Goal: Task Accomplishment & Management: Complete application form

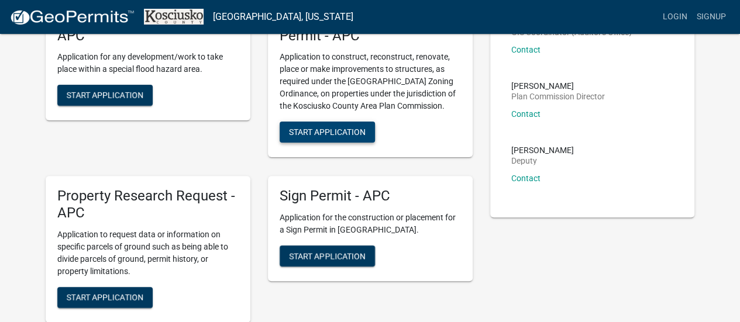
scroll to position [117, 0]
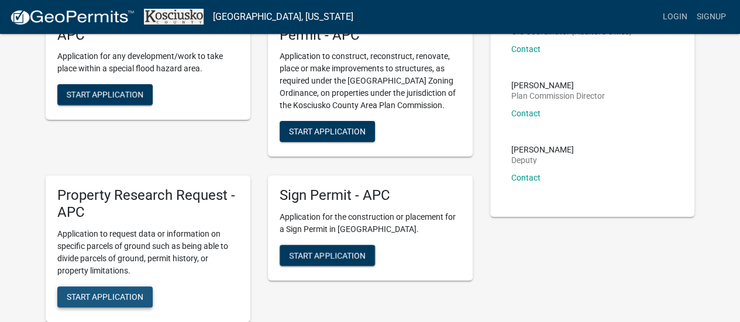
click at [120, 299] on span "Start Application" at bounding box center [105, 296] width 77 height 9
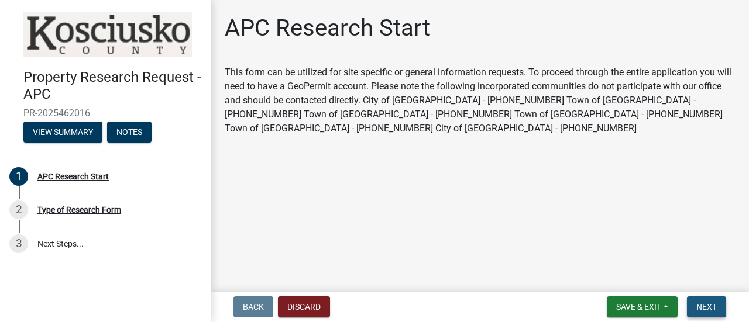
click at [710, 306] on span "Next" at bounding box center [706, 306] width 20 height 9
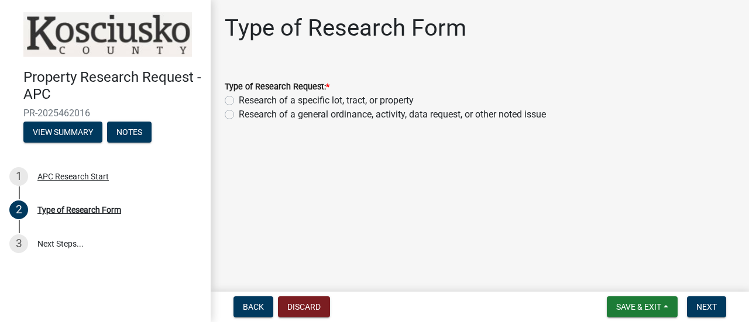
click at [239, 102] on label "Research of a specific lot, tract, or property" at bounding box center [326, 101] width 175 height 14
click at [239, 101] on input "Research of a specific lot, tract, or property" at bounding box center [243, 98] width 8 height 8
radio input "true"
click at [713, 308] on span "Next" at bounding box center [706, 306] width 20 height 9
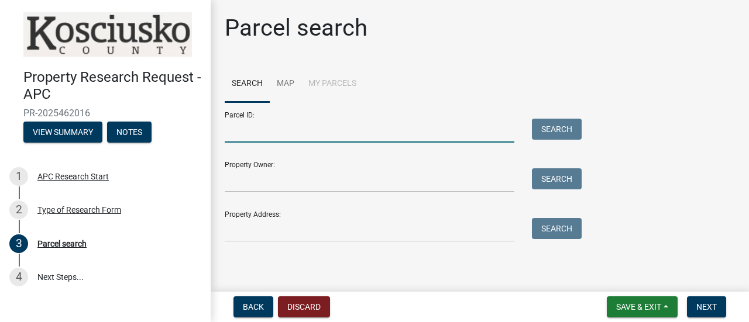
click at [270, 125] on input "Parcel ID:" at bounding box center [370, 131] width 290 height 24
click at [281, 81] on link "Map" at bounding box center [286, 84] width 32 height 37
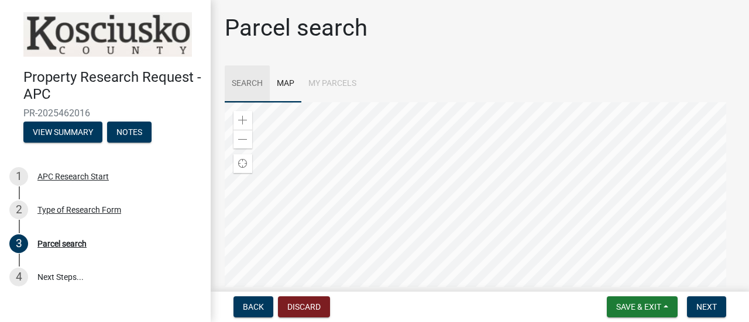
click at [253, 86] on link "Search" at bounding box center [247, 84] width 45 height 37
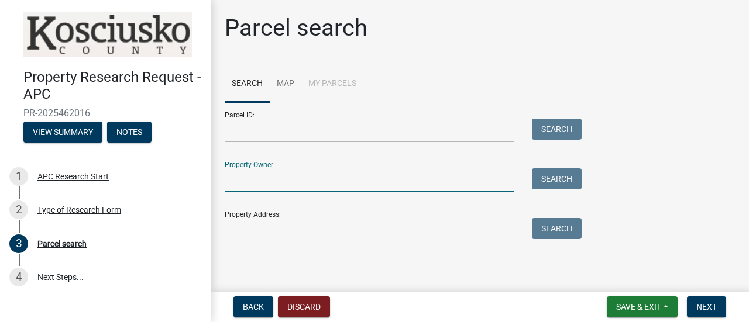
click at [274, 181] on input "Property Owner:" at bounding box center [370, 180] width 290 height 24
click at [270, 232] on input "Property Address:" at bounding box center [370, 230] width 290 height 24
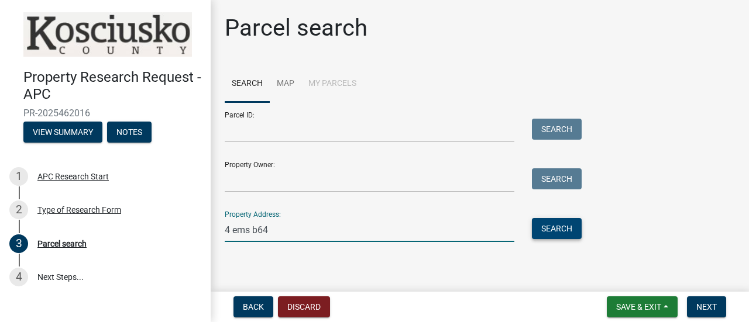
type input "4 ems b64"
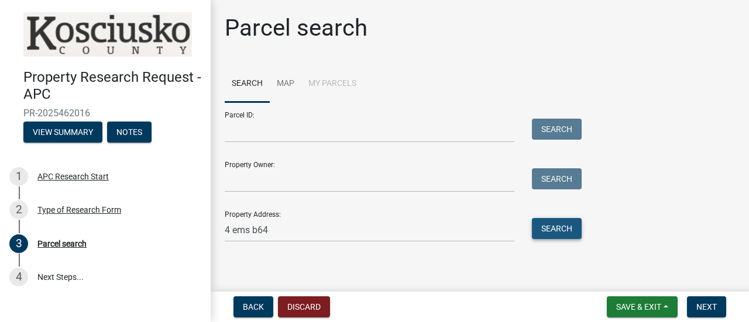
click at [539, 231] on button "Search" at bounding box center [557, 228] width 50 height 21
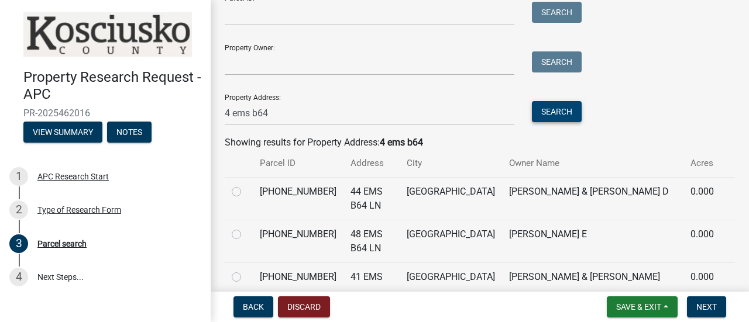
scroll to position [175, 0]
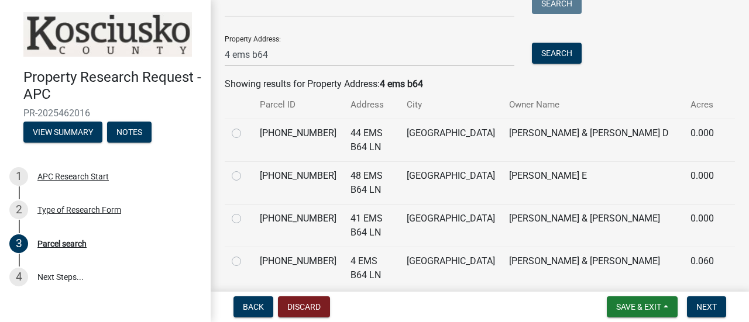
click at [246, 254] on label at bounding box center [246, 254] width 0 height 0
click at [246, 260] on input "radio" at bounding box center [250, 258] width 8 height 8
radio input "true"
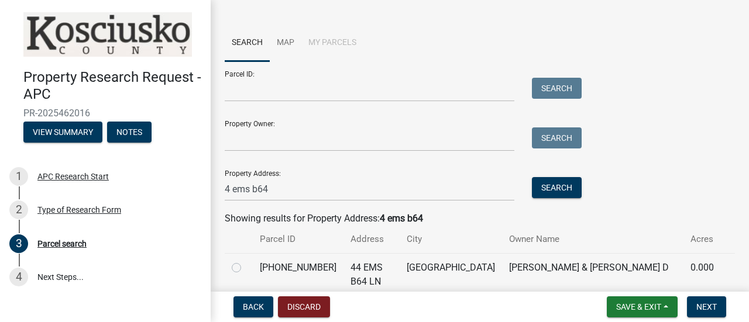
scroll to position [0, 0]
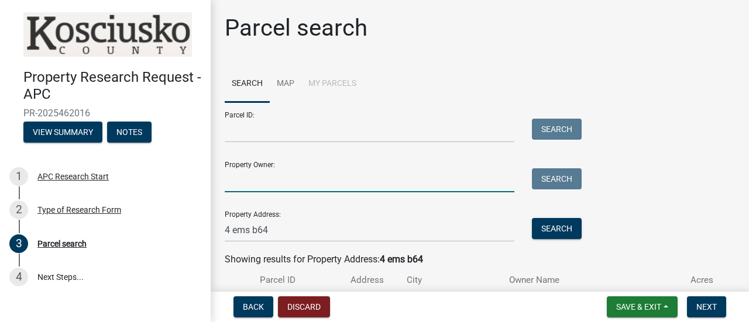
click at [409, 181] on input "Property Owner:" at bounding box center [370, 180] width 290 height 24
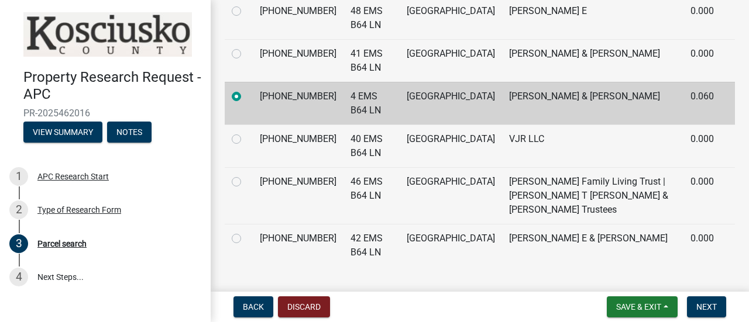
scroll to position [350, 0]
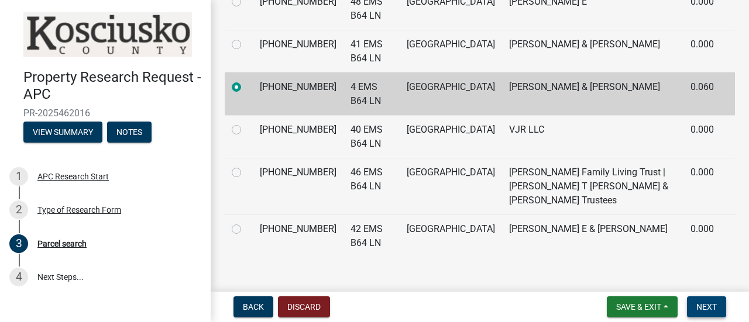
click at [705, 305] on span "Next" at bounding box center [706, 306] width 20 height 9
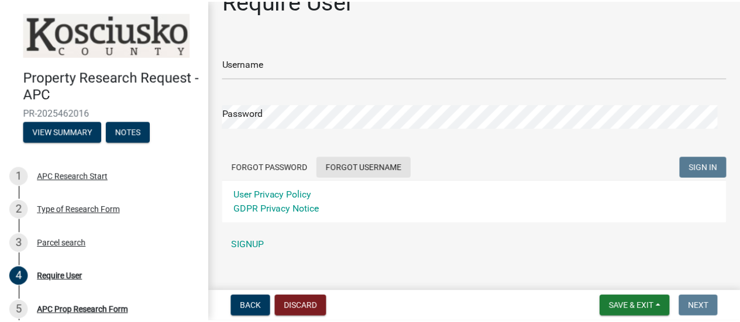
scroll to position [42, 0]
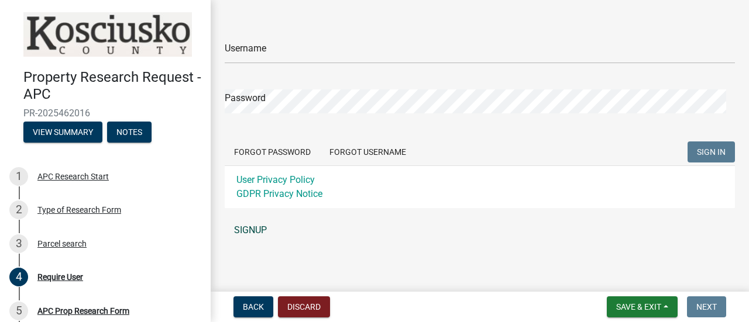
click at [250, 226] on link "SIGNUP" at bounding box center [480, 230] width 510 height 23
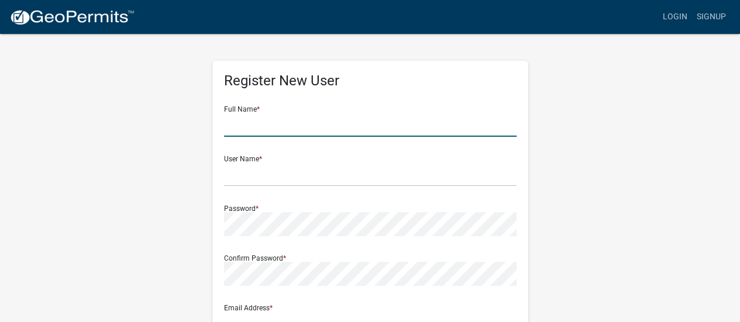
click at [273, 127] on input "text" at bounding box center [370, 125] width 292 height 24
type input "Stacie Schlichtenmyer"
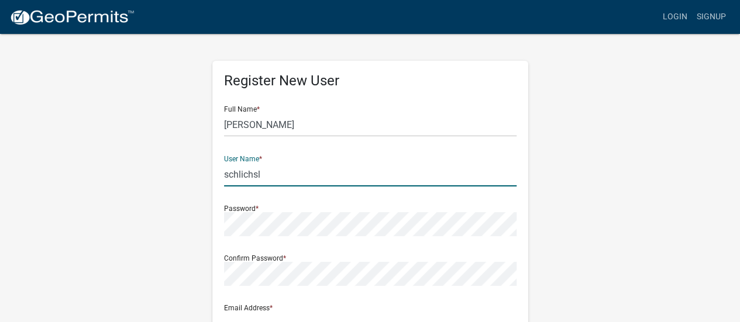
type input "schlichsl"
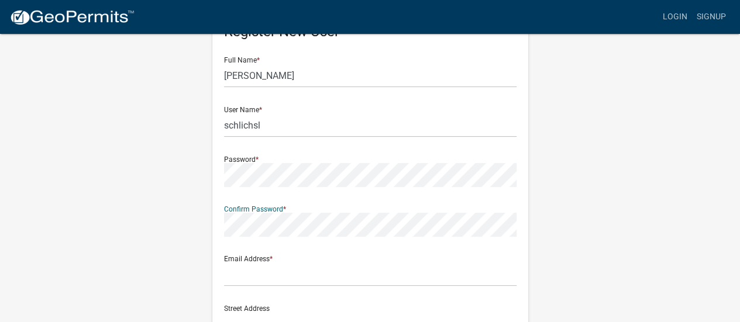
scroll to position [117, 0]
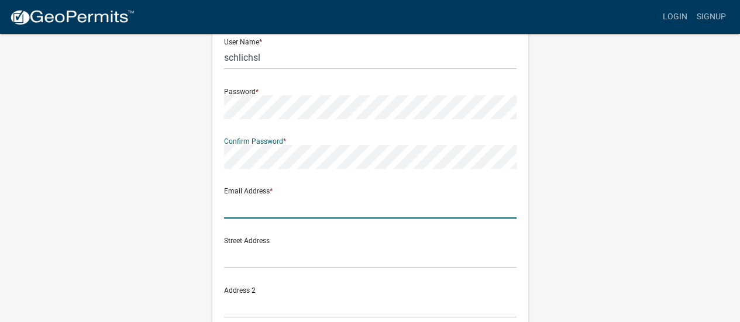
click at [279, 206] on input "text" at bounding box center [370, 207] width 292 height 24
type input "[EMAIL_ADDRESS][DOMAIN_NAME]"
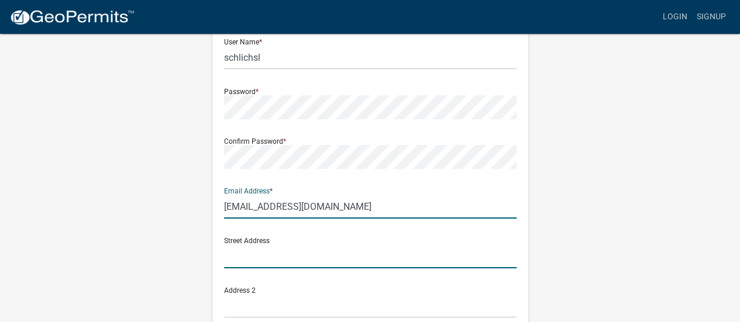
click at [333, 259] on input "text" at bounding box center [370, 256] width 292 height 24
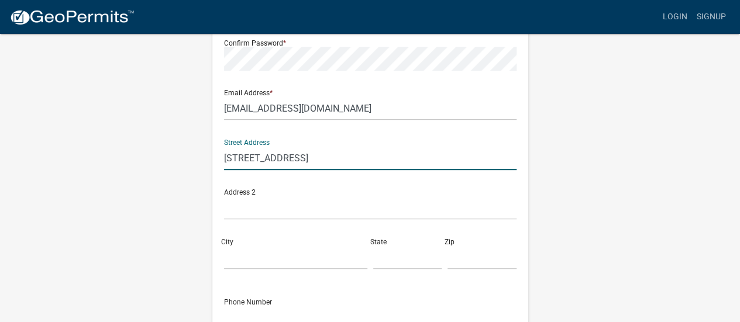
scroll to position [221, 0]
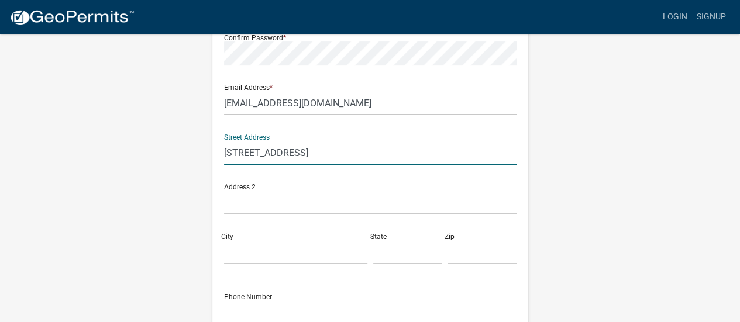
type input "518 Bay Circle Dr."
click at [294, 251] on input "City" at bounding box center [295, 252] width 143 height 24
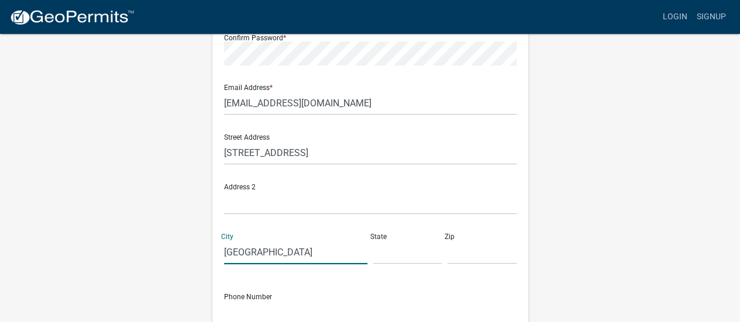
type input "Warsaw"
type input "in"
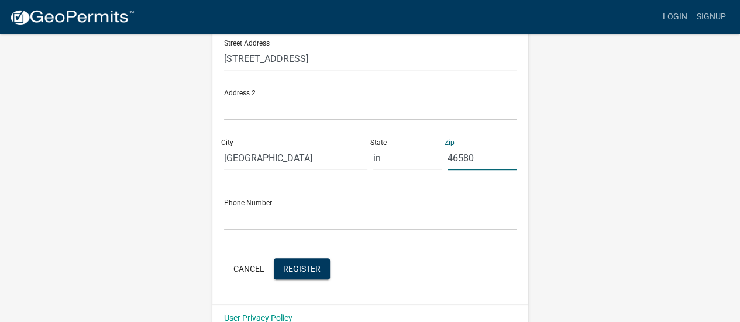
scroll to position [321, 0]
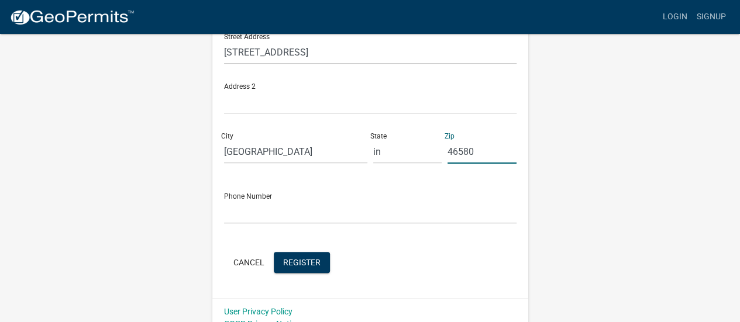
type input "46580"
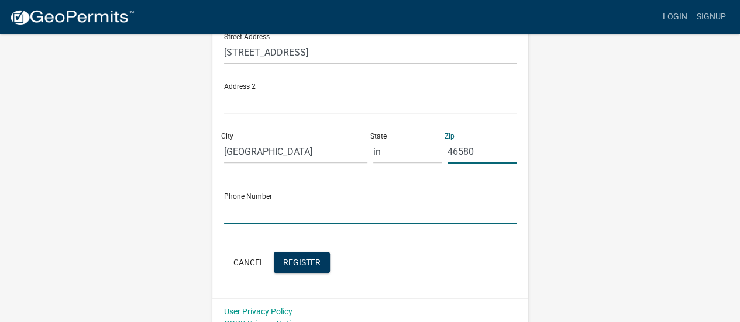
click at [245, 217] on input "text" at bounding box center [370, 212] width 292 height 24
type input "5743347105"
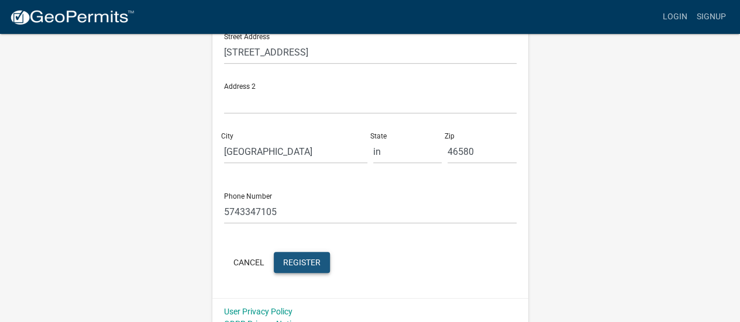
click at [305, 264] on span "Register" at bounding box center [301, 261] width 37 height 9
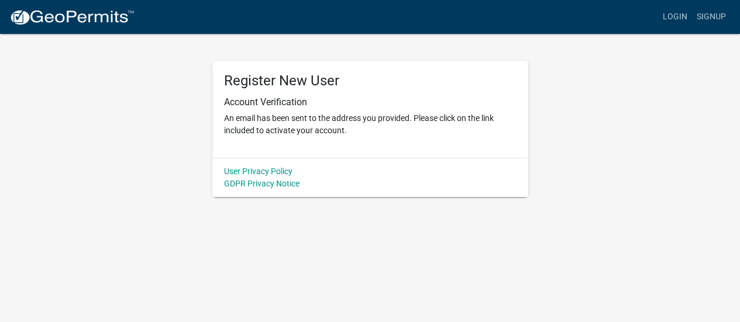
scroll to position [0, 0]
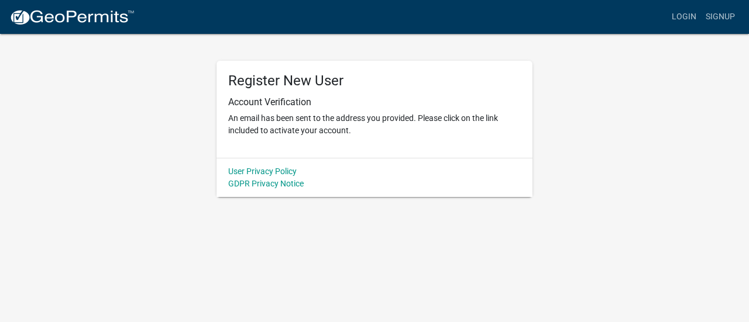
click at [63, 19] on img at bounding box center [71, 18] width 125 height 18
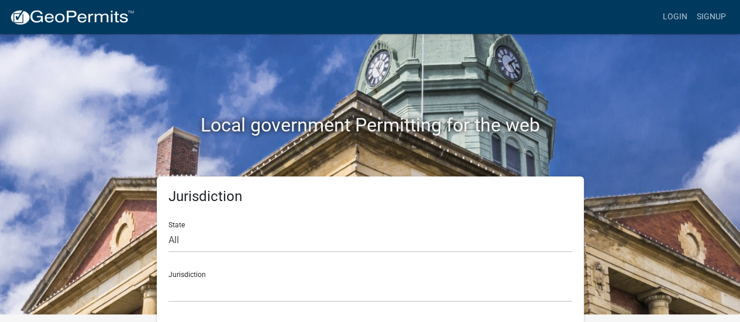
scroll to position [9, 0]
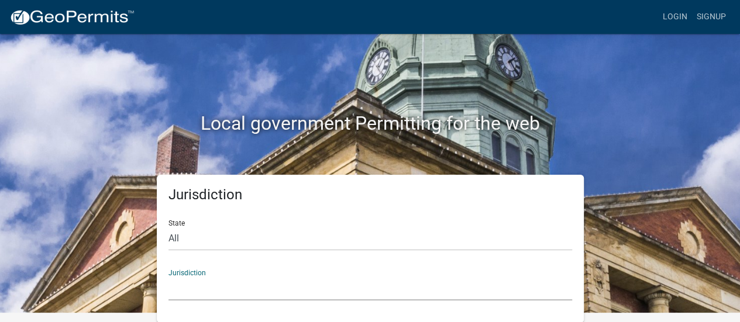
click at [187, 298] on select "[GEOGRAPHIC_DATA], [US_STATE] City of [GEOGRAPHIC_DATA], [US_STATE] [GEOGRAPHIC…" at bounding box center [370, 289] width 404 height 24
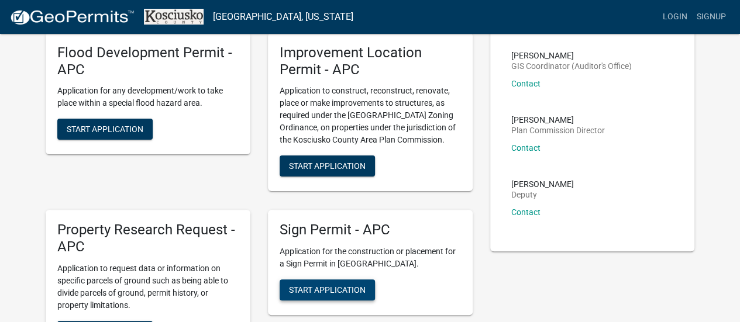
scroll to position [126, 0]
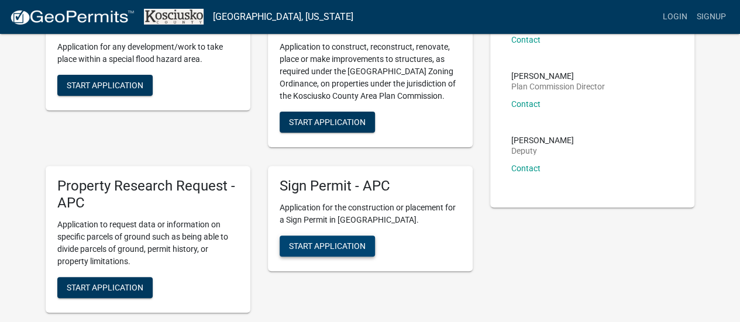
click at [340, 246] on span "Start Application" at bounding box center [327, 246] width 77 height 9
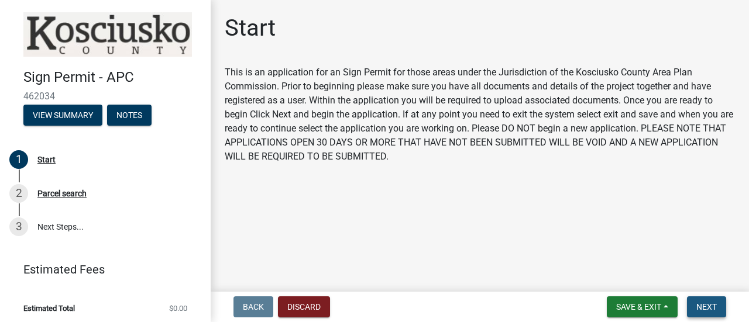
click at [711, 309] on span "Next" at bounding box center [706, 306] width 20 height 9
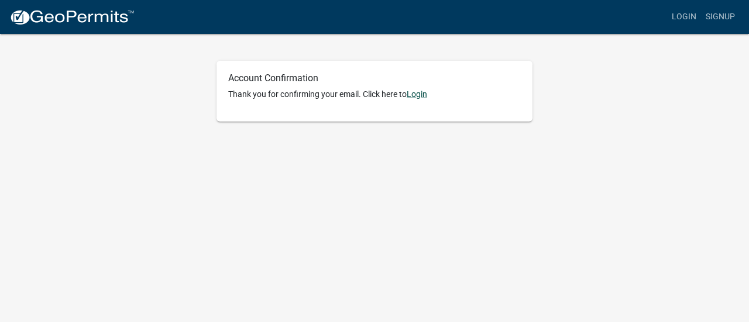
click at [418, 95] on link "Login" at bounding box center [417, 93] width 20 height 9
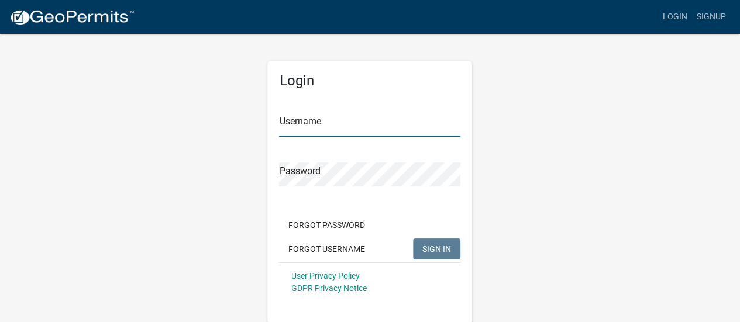
click at [360, 122] on input "Username" at bounding box center [369, 125] width 181 height 24
type input "schlichsl"
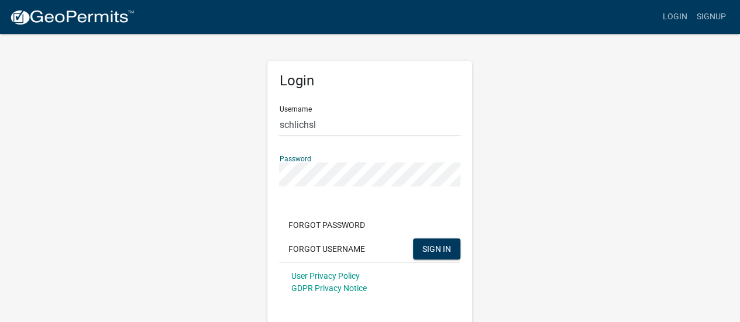
click at [413, 239] on button "SIGN IN" at bounding box center [436, 249] width 47 height 21
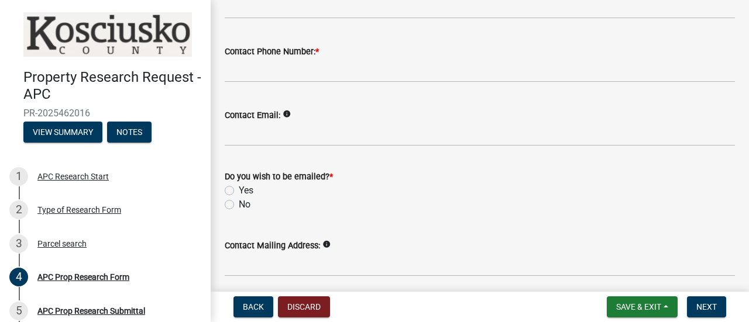
scroll to position [342, 0]
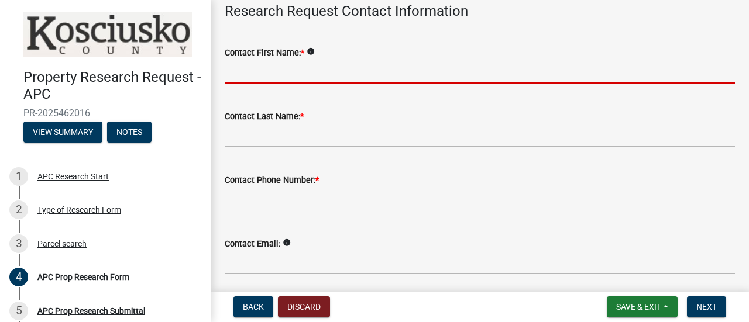
click at [305, 65] on input "Contact First Name: *" at bounding box center [480, 72] width 510 height 24
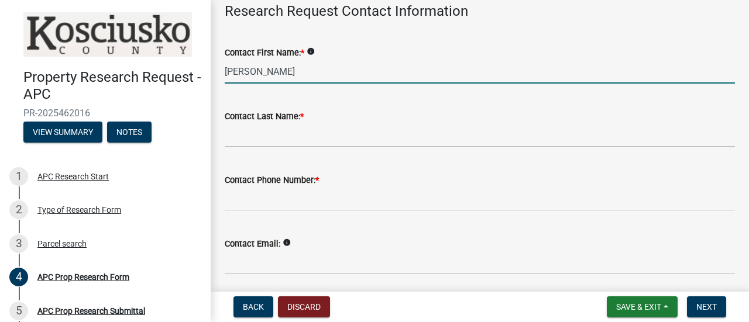
type input "[PERSON_NAME]"
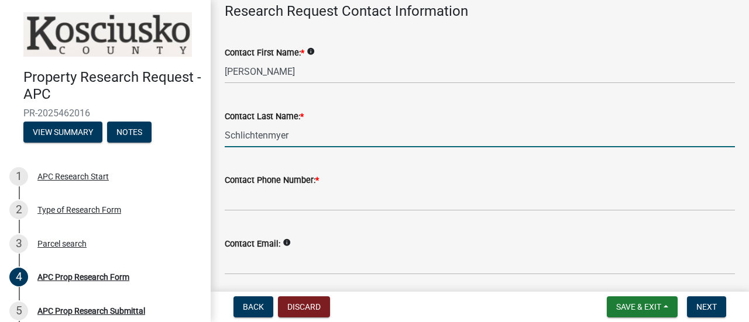
type input "Schlichtenmyer"
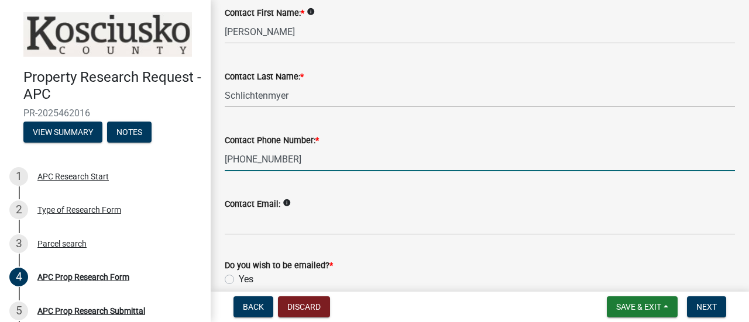
scroll to position [400, 0]
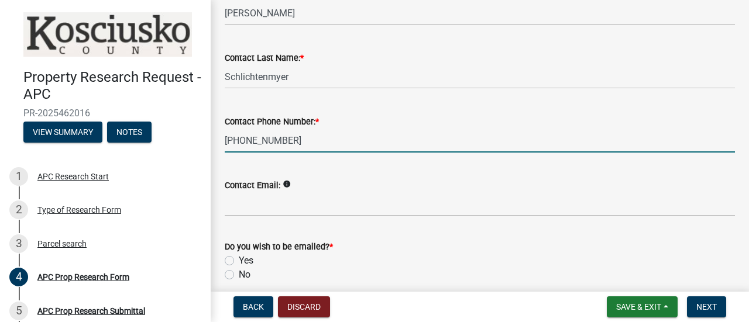
type input "[PHONE_NUMBER]"
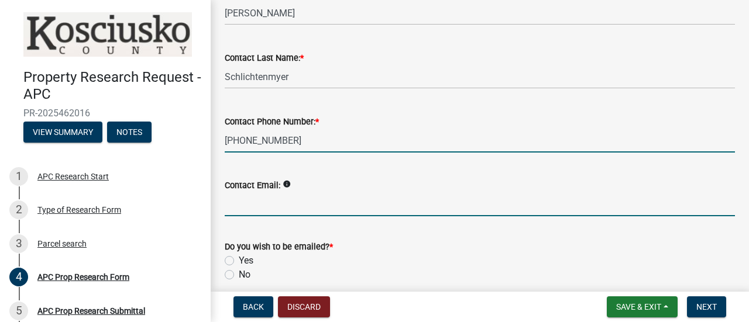
click at [276, 206] on input "Contact Email:" at bounding box center [480, 204] width 510 height 24
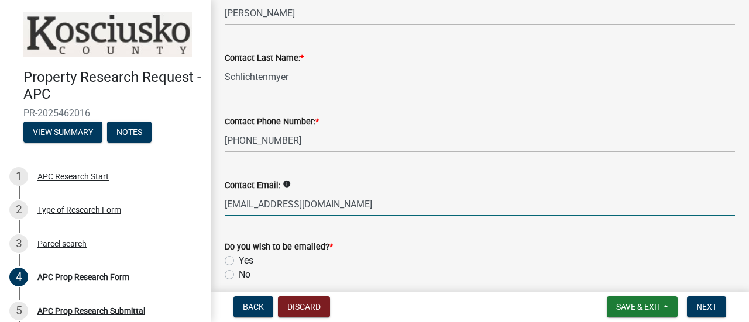
type input "[EMAIL_ADDRESS][DOMAIN_NAME]"
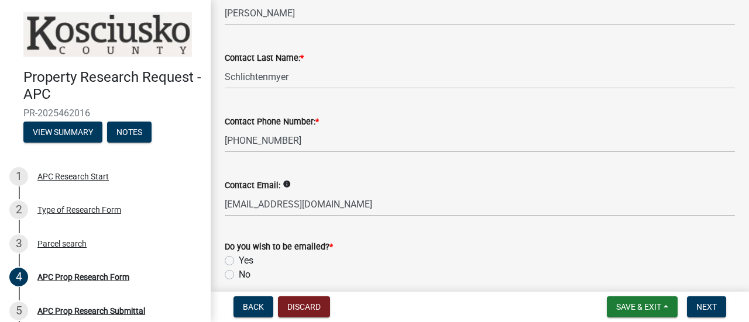
click at [239, 260] on label "Yes" at bounding box center [246, 261] width 15 height 14
click at [239, 260] on input "Yes" at bounding box center [243, 258] width 8 height 8
radio input "true"
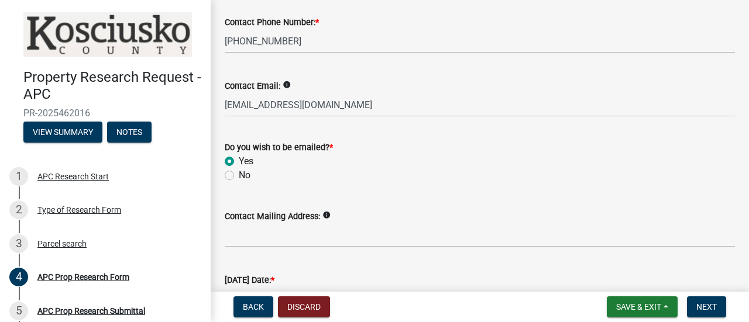
scroll to position [517, 0]
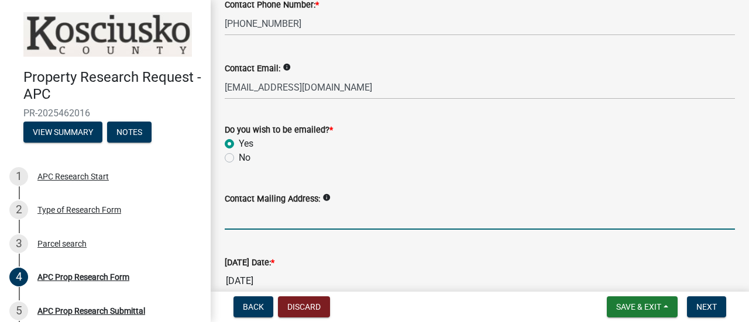
click at [289, 212] on input "Contact Mailing Address:" at bounding box center [480, 218] width 510 height 24
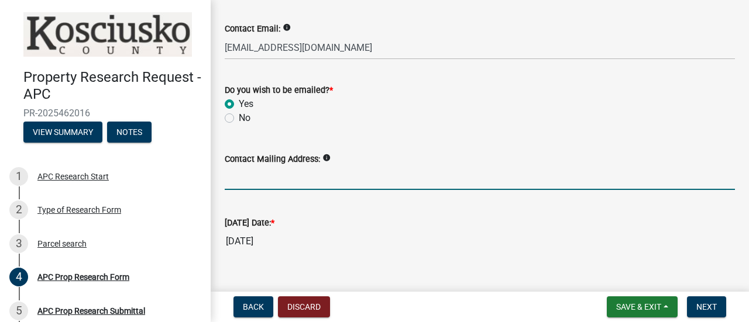
scroll to position [576, 0]
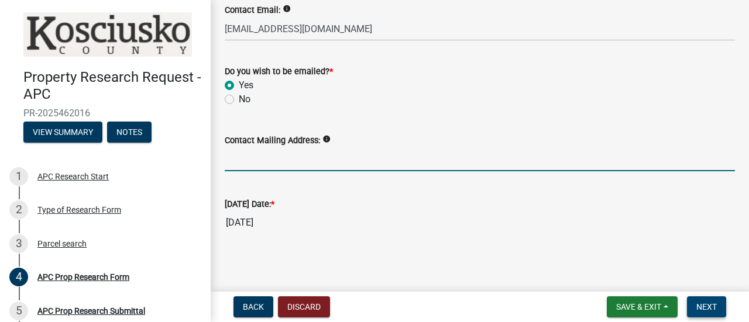
click at [715, 304] on span "Next" at bounding box center [706, 306] width 20 height 9
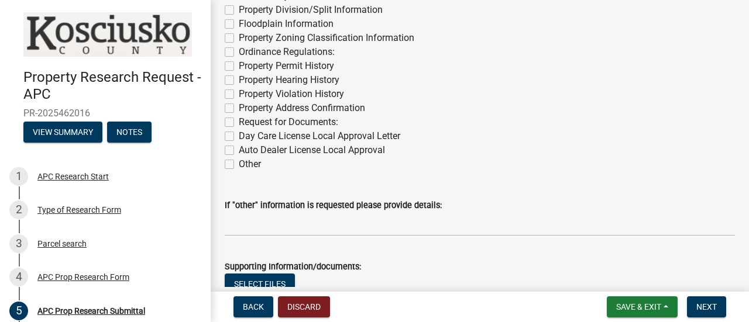
scroll to position [58, 0]
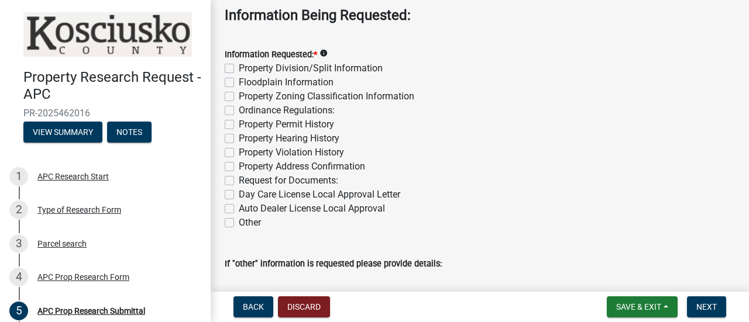
click at [239, 181] on label "Request for Documents:" at bounding box center [288, 181] width 99 height 14
click at [239, 181] on input "Request for Documents:" at bounding box center [243, 178] width 8 height 8
checkbox input "true"
checkbox input "false"
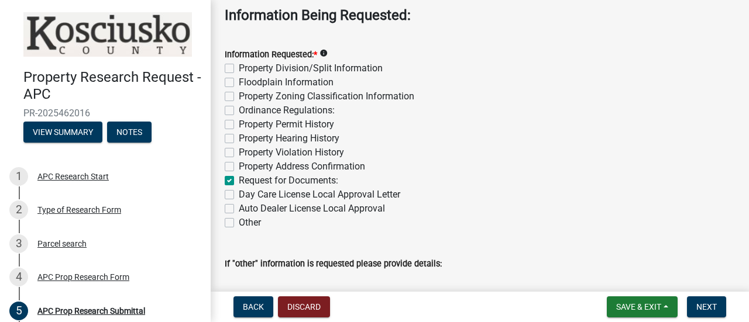
checkbox input "false"
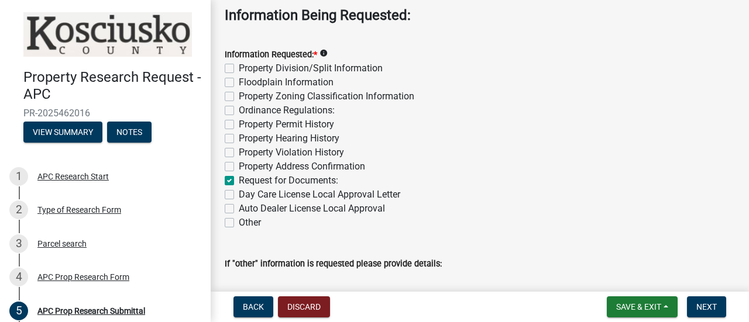
checkbox input "false"
checkbox input "true"
checkbox input "false"
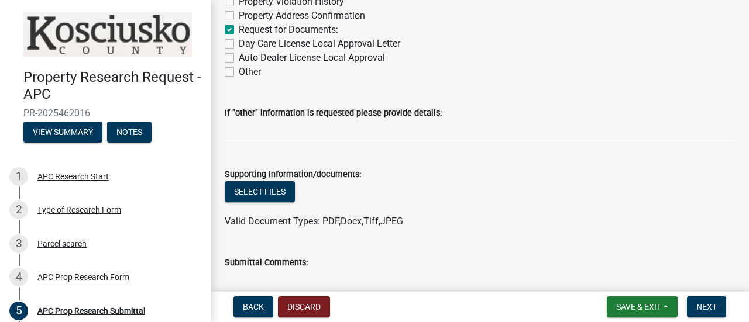
scroll to position [234, 0]
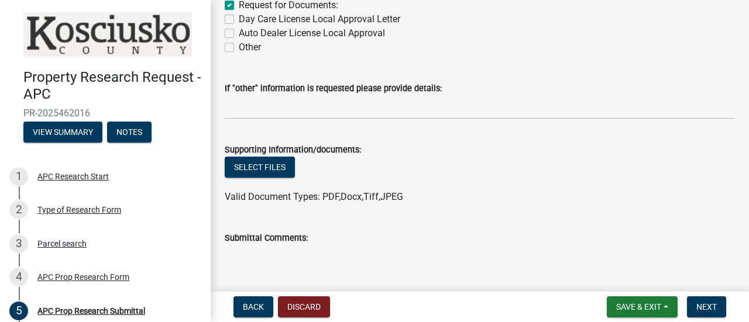
click at [239, 46] on label "Other" at bounding box center [250, 47] width 22 height 14
click at [239, 46] on input "Other" at bounding box center [243, 44] width 8 height 8
checkbox input "true"
checkbox input "false"
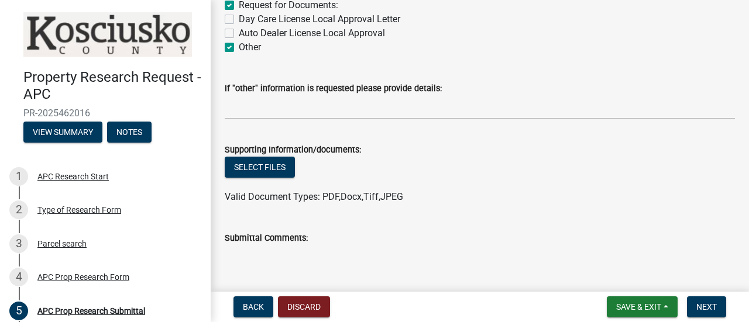
checkbox input "false"
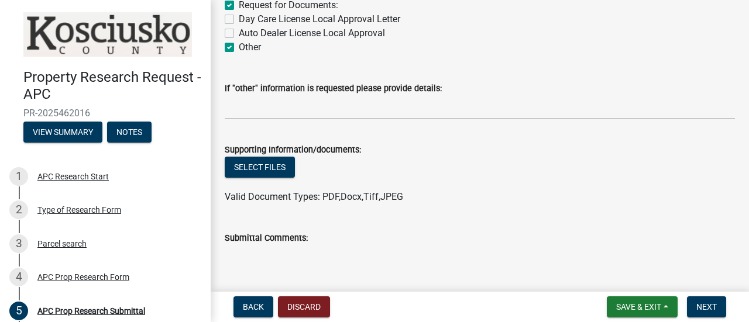
checkbox input "false"
checkbox input "true"
checkbox input "false"
checkbox input "true"
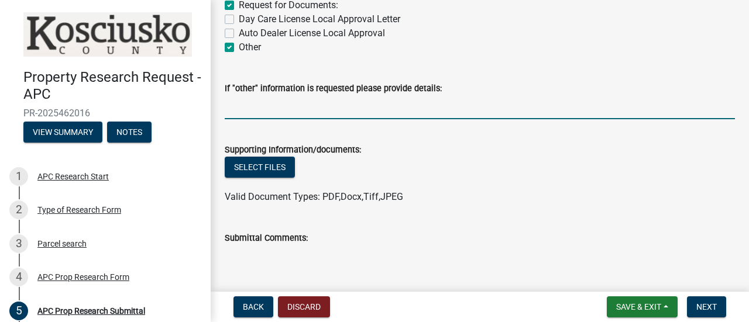
click at [309, 107] on input "If "other" information is requested please provide details:" at bounding box center [480, 107] width 510 height 24
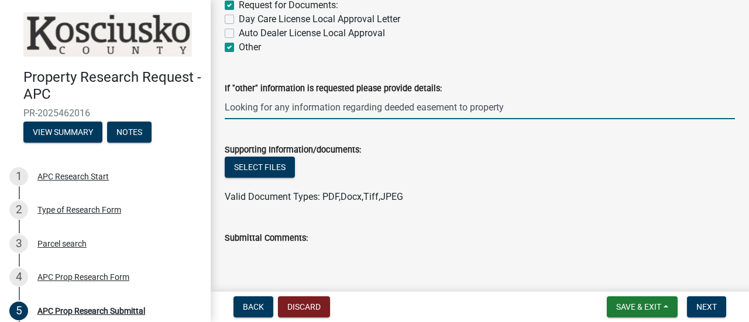
click at [380, 106] on input "Looking for any information regarding deeded easement to property" at bounding box center [480, 107] width 510 height 24
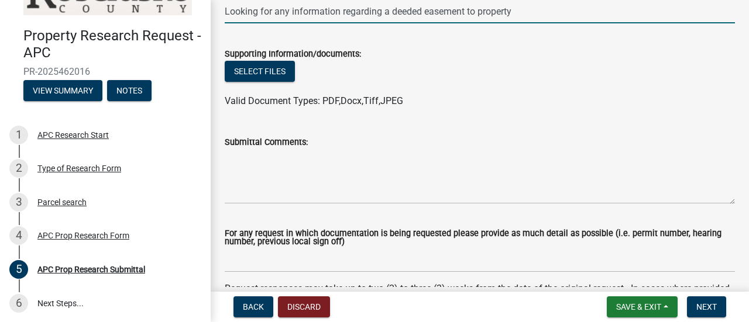
scroll to position [264, 0]
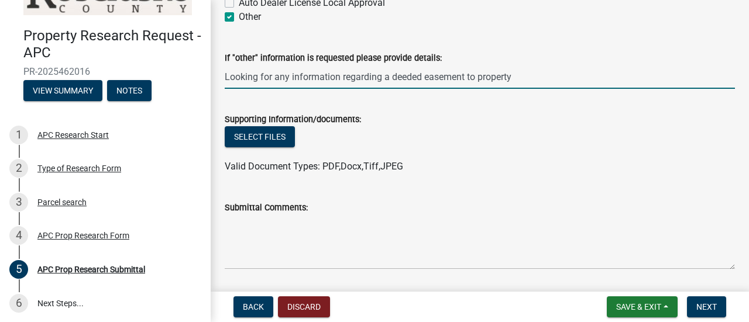
click at [339, 77] on input "Looking for any information regarding a deeded easement to property" at bounding box center [480, 77] width 510 height 24
type input "Looking for any information regarding a deeded easement to property"
click at [711, 307] on span "Next" at bounding box center [706, 306] width 20 height 9
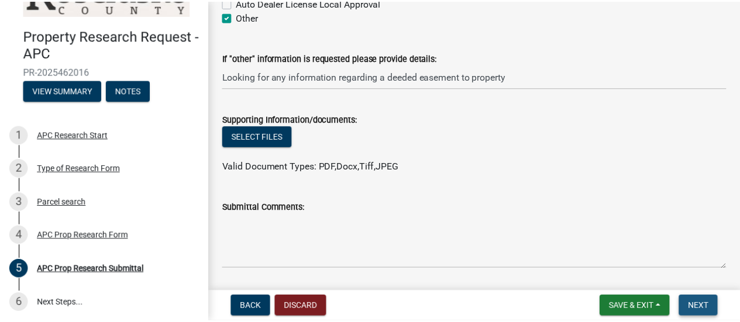
scroll to position [0, 0]
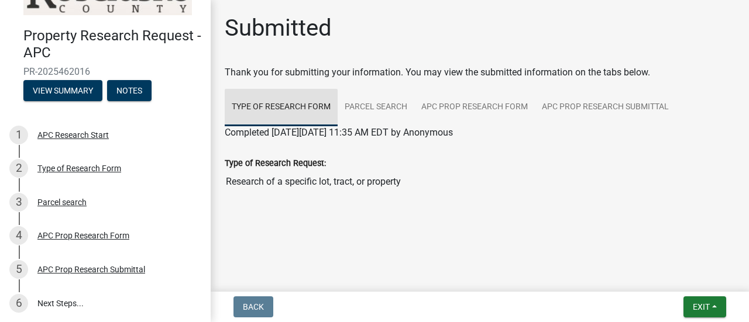
click at [259, 105] on link "Type of Research Form" at bounding box center [281, 107] width 113 height 37
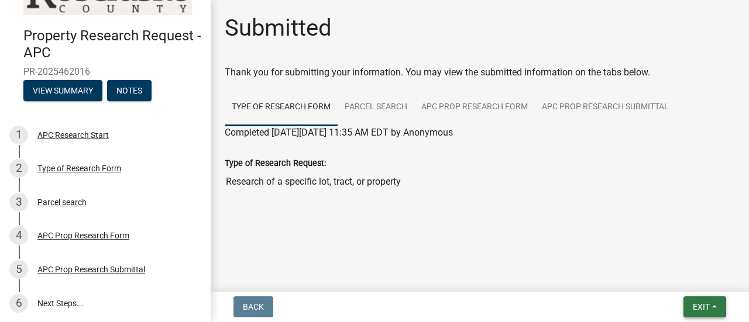
click at [708, 304] on span "Exit" at bounding box center [701, 306] width 17 height 9
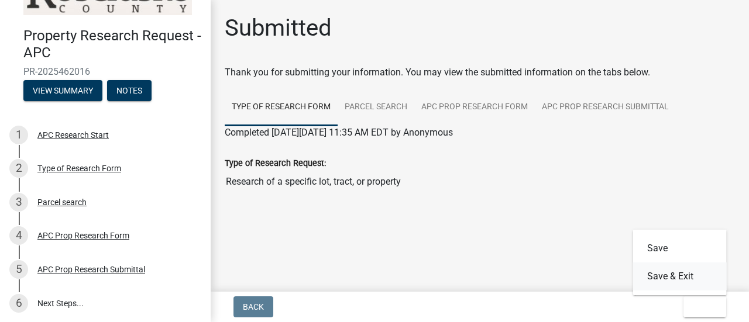
click at [664, 279] on button "Save & Exit" at bounding box center [680, 277] width 94 height 28
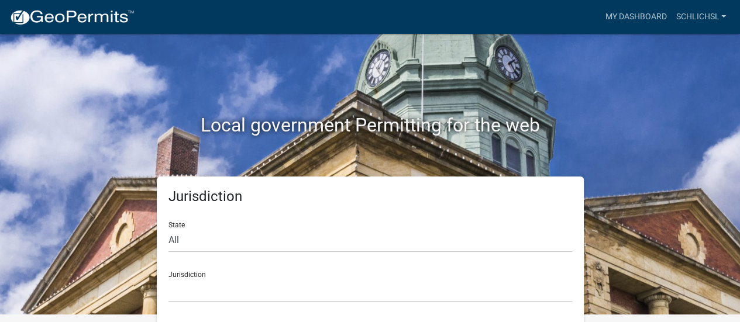
scroll to position [9, 0]
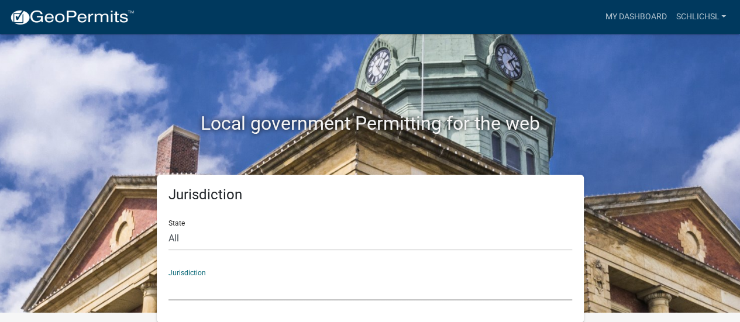
click at [195, 280] on select "[GEOGRAPHIC_DATA], [US_STATE] City of [GEOGRAPHIC_DATA], [US_STATE] [GEOGRAPHIC…" at bounding box center [370, 289] width 404 height 24
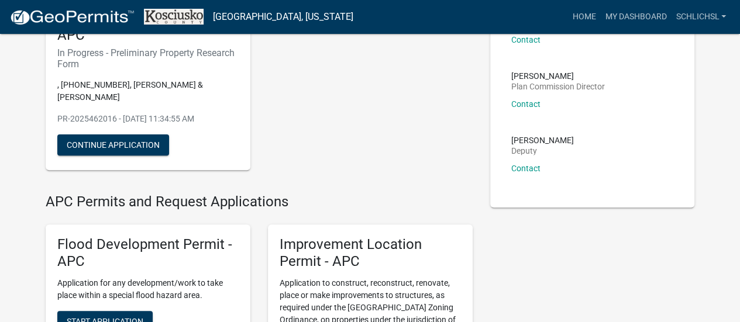
scroll to position [68, 0]
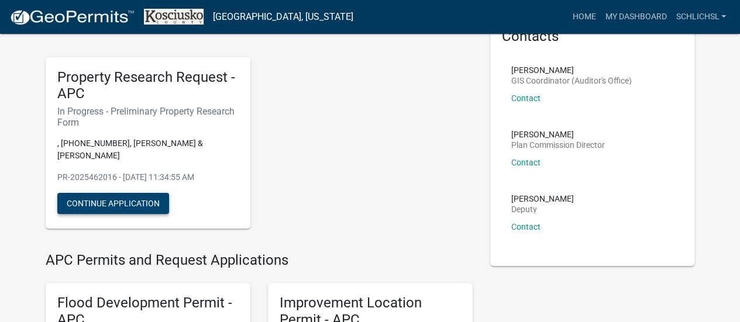
click at [110, 193] on button "Continue Application" at bounding box center [113, 203] width 112 height 21
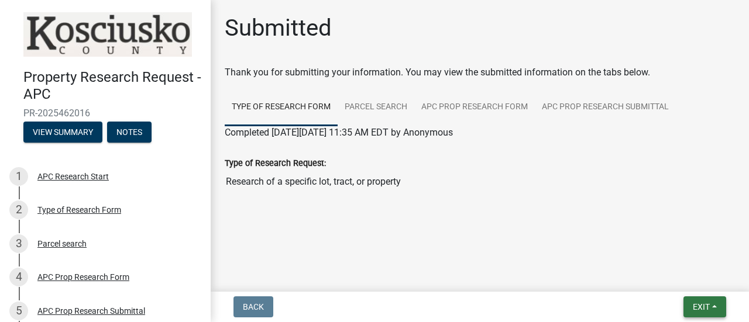
click at [693, 307] on span "Exit" at bounding box center [701, 306] width 17 height 9
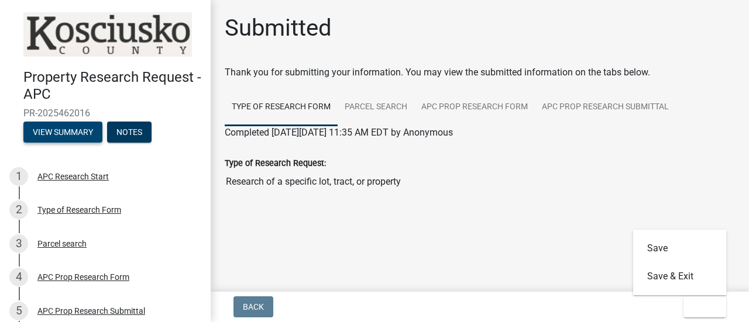
click at [51, 125] on button "View Summary" at bounding box center [62, 132] width 79 height 21
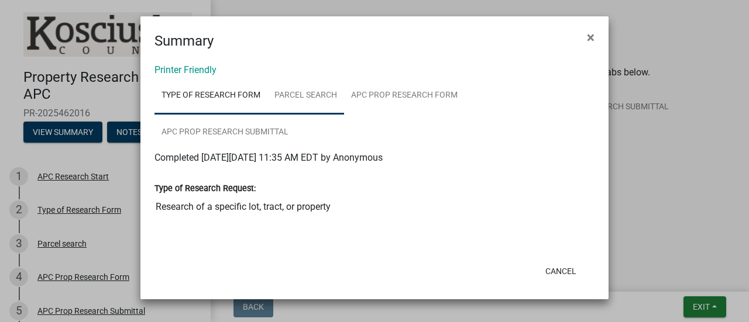
click at [297, 93] on link "Parcel search" at bounding box center [305, 95] width 77 height 37
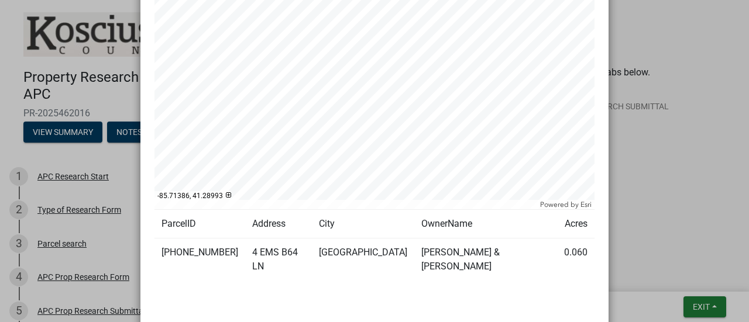
scroll to position [230, 0]
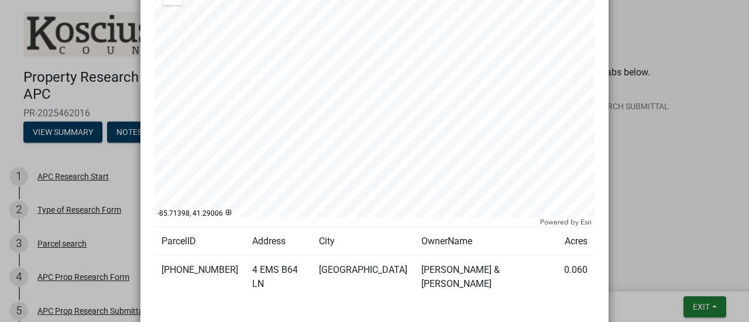
click at [324, 108] on div at bounding box center [374, 80] width 440 height 292
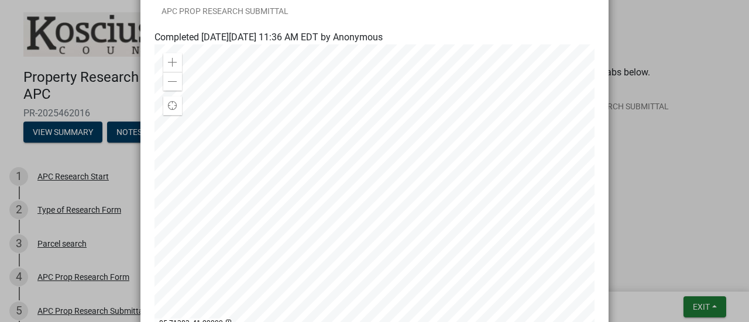
scroll to position [55, 0]
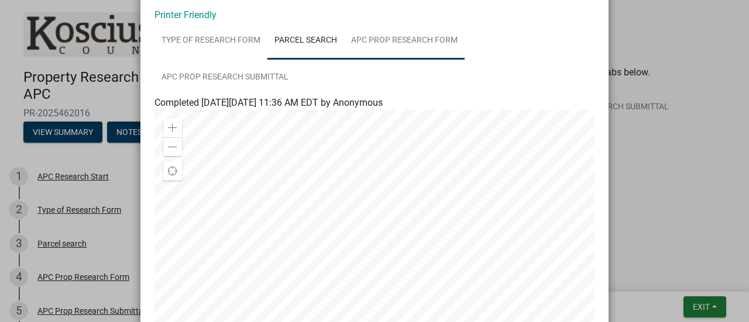
click at [393, 39] on link "APC Prop Research Form" at bounding box center [404, 40] width 120 height 37
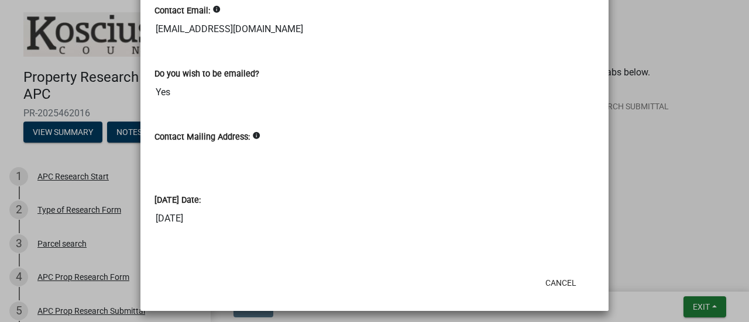
scroll to position [673, 0]
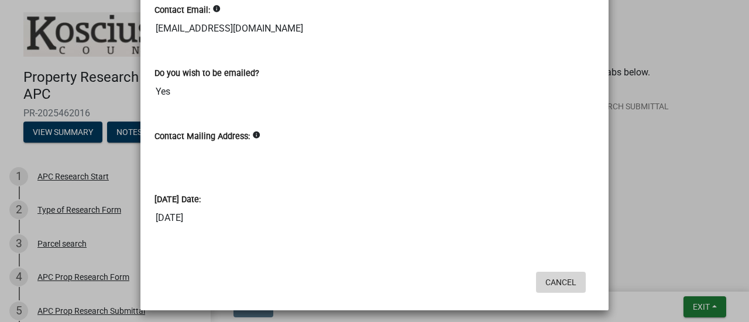
click at [554, 272] on button "Cancel" at bounding box center [561, 282] width 50 height 21
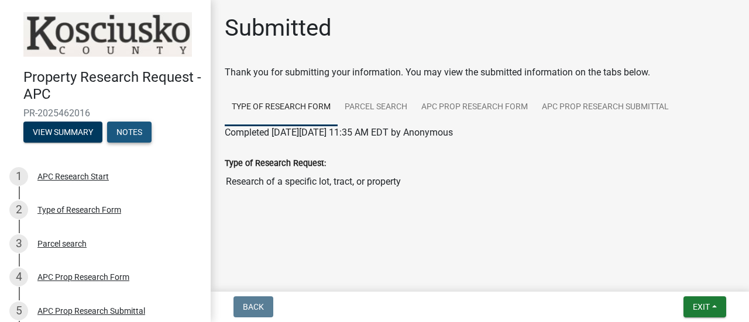
click at [115, 122] on button "Notes" at bounding box center [129, 132] width 44 height 21
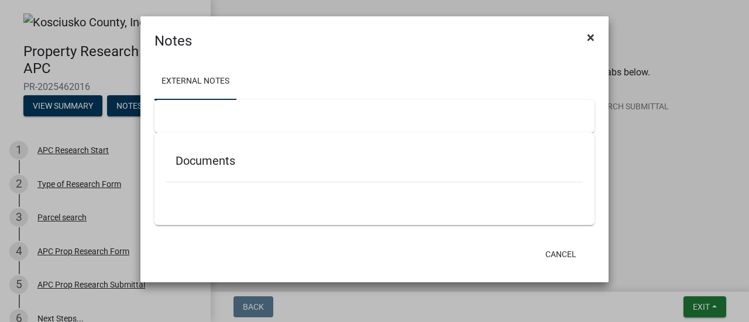
click at [590, 38] on span "×" at bounding box center [591, 37] width 8 height 16
